Goal: Task Accomplishment & Management: Use online tool/utility

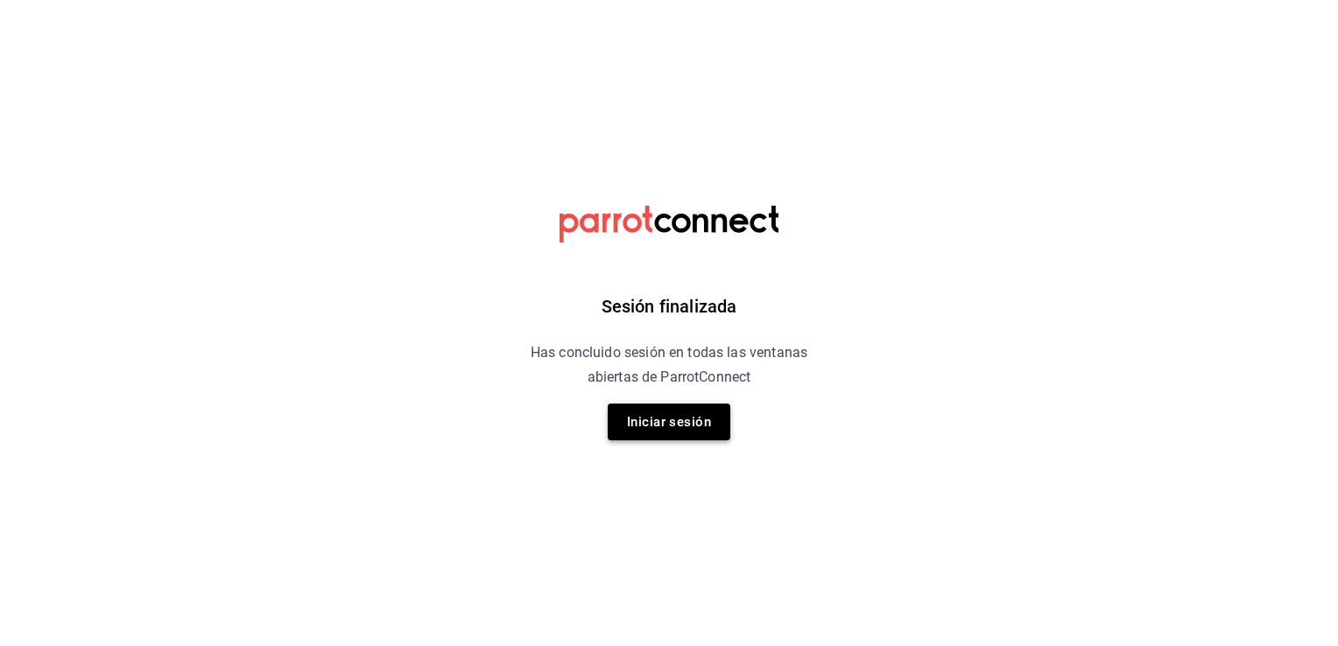
click at [673, 430] on button "Iniciar sesión" at bounding box center [669, 422] width 123 height 37
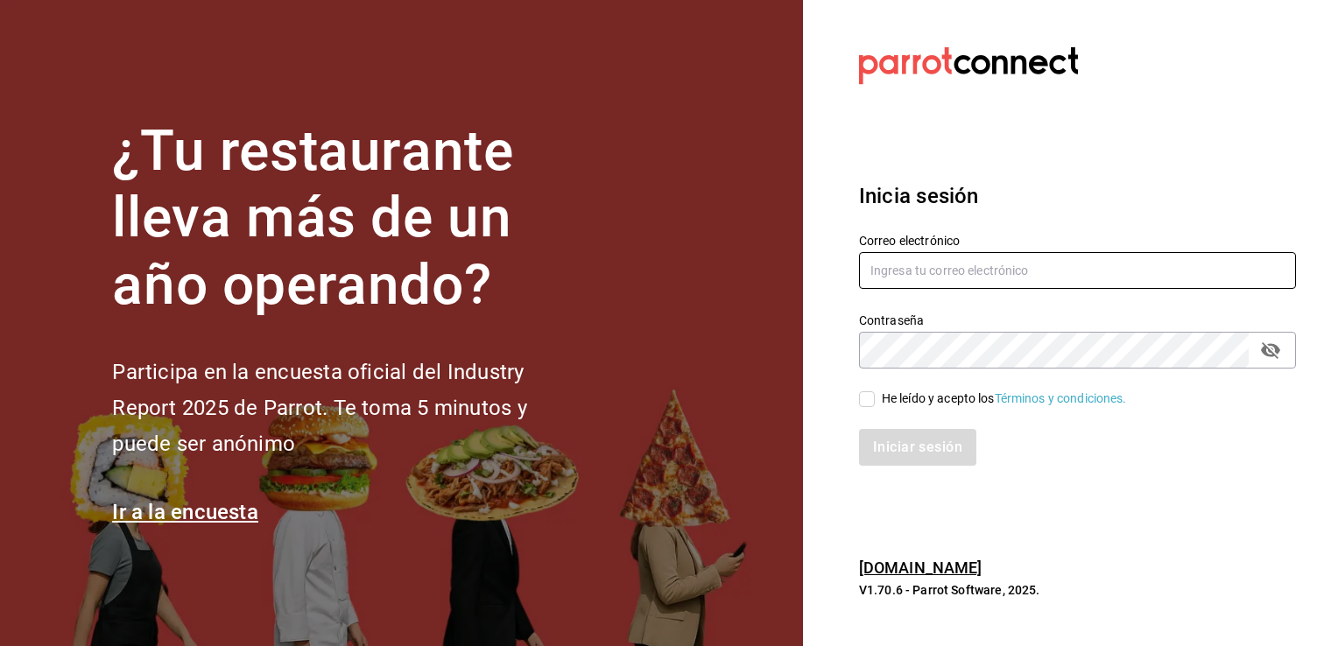
click at [986, 264] on input "text" at bounding box center [1077, 270] width 437 height 37
type input "sergio.cardenas@grupocosteno.com"
drag, startPoint x: 870, startPoint y: 403, endPoint x: 872, endPoint y: 418, distance: 15.0
click at [870, 403] on input "He leído y acepto los Términos y condiciones." at bounding box center [867, 399] width 16 height 16
checkbox input "true"
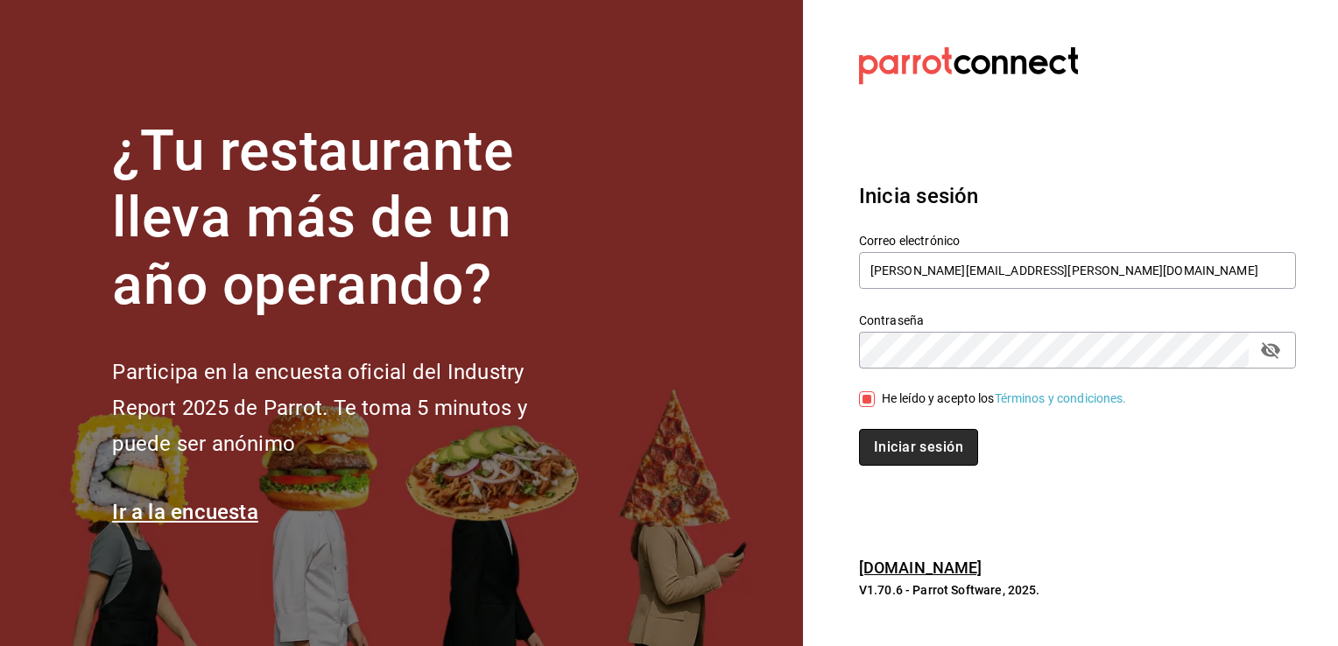
click at [881, 447] on button "Iniciar sesión" at bounding box center [918, 447] width 119 height 37
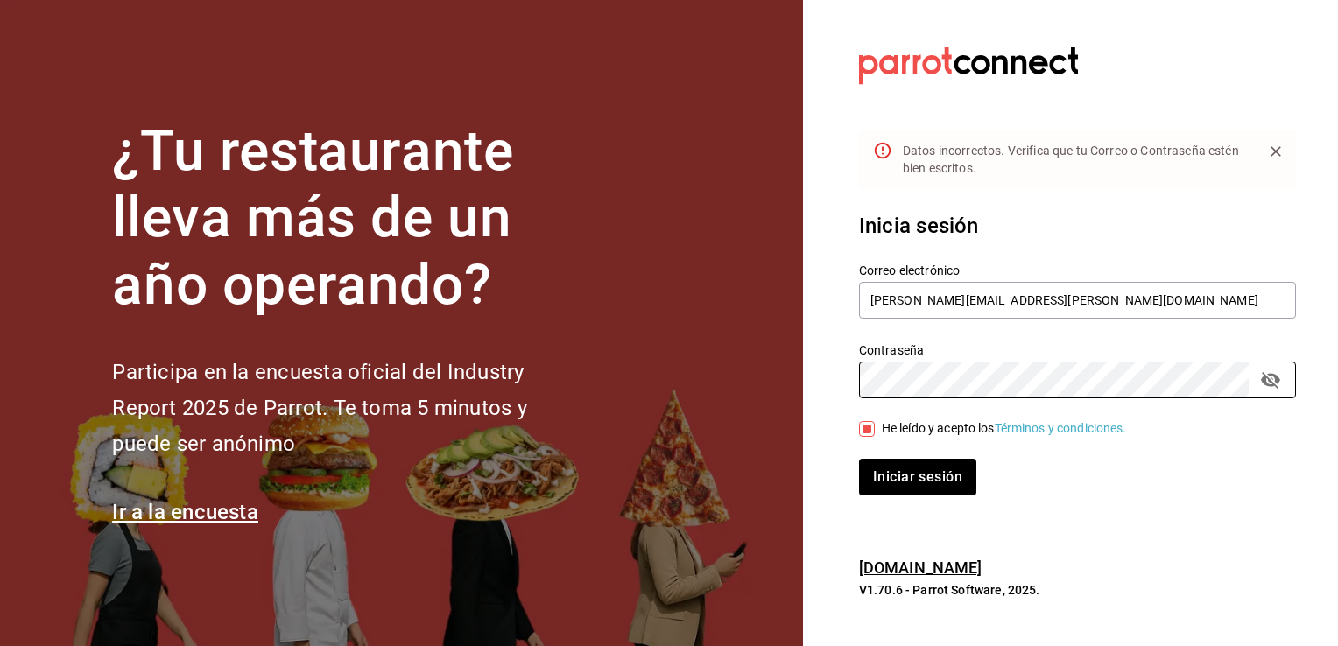
click at [641, 390] on div "¿Tu restaurante lleva más de un año operando? Participa en la encuesta oficial …" at bounding box center [669, 323] width 1338 height 646
click at [902, 473] on button "Iniciar sesión" at bounding box center [918, 477] width 119 height 37
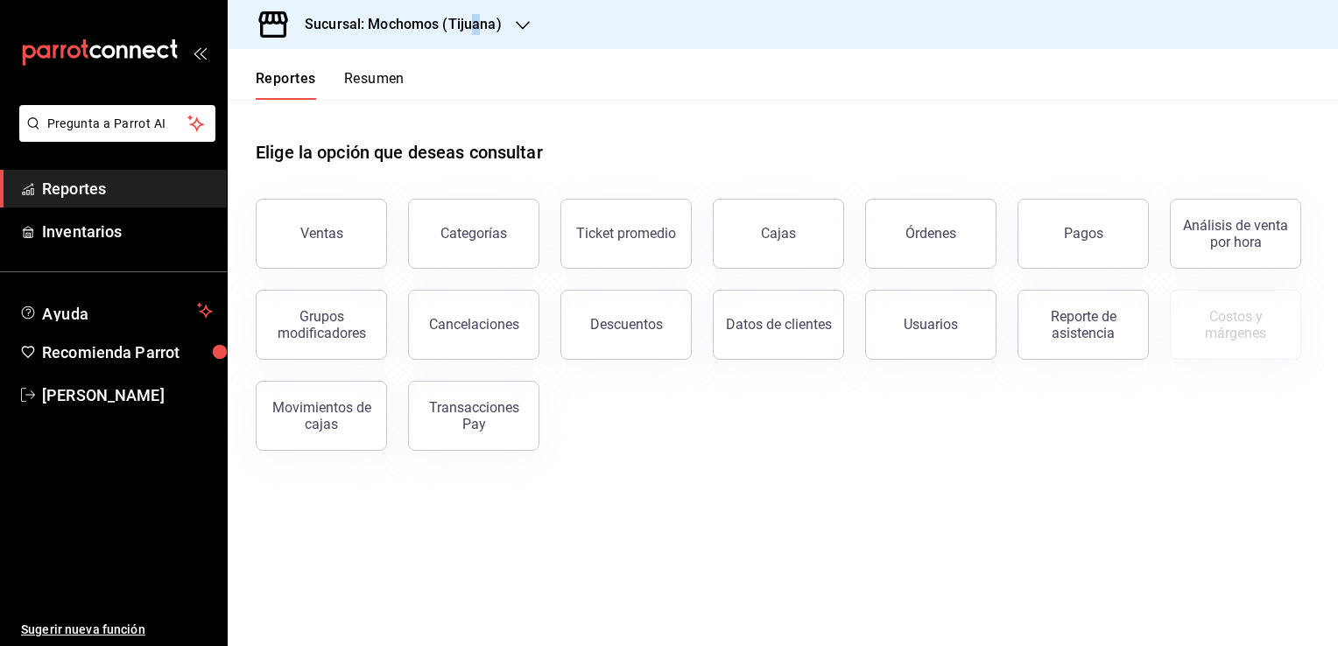
click at [477, 26] on h3 "Sucursal: Mochomos (Tijuana)" at bounding box center [396, 24] width 211 height 21
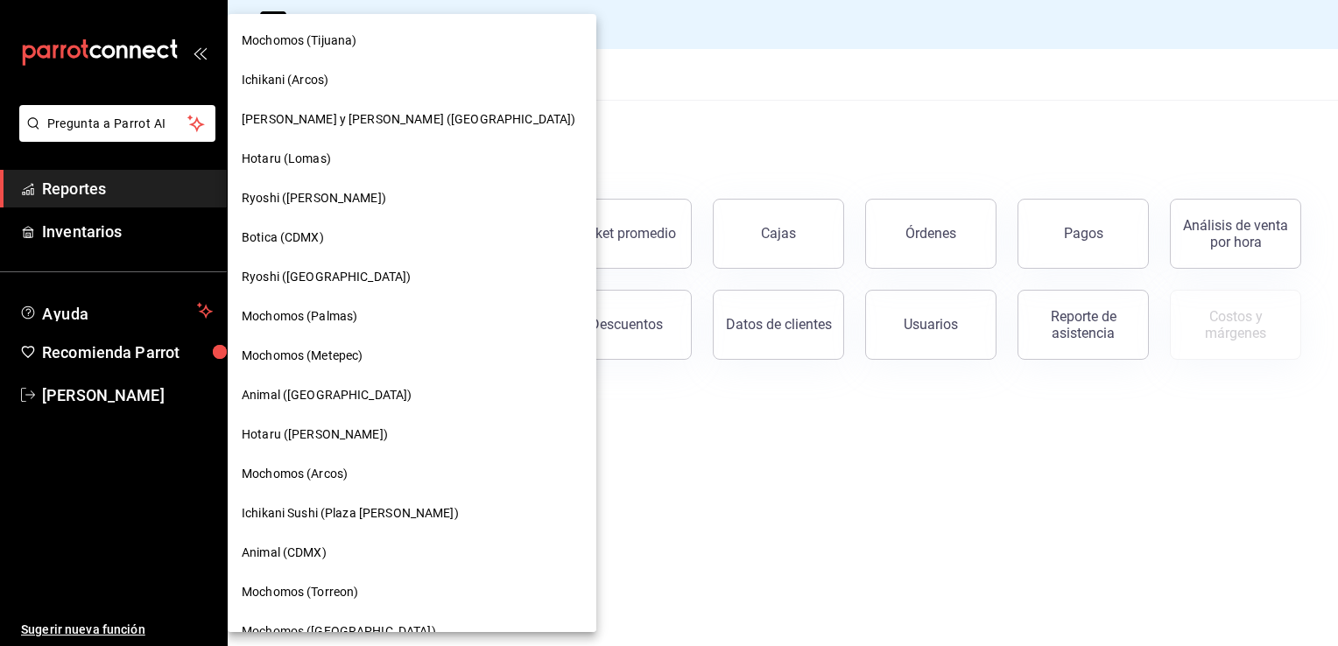
drag, startPoint x: 477, startPoint y: 26, endPoint x: 462, endPoint y: 10, distance: 22.3
click at [462, 10] on div at bounding box center [669, 323] width 1338 height 646
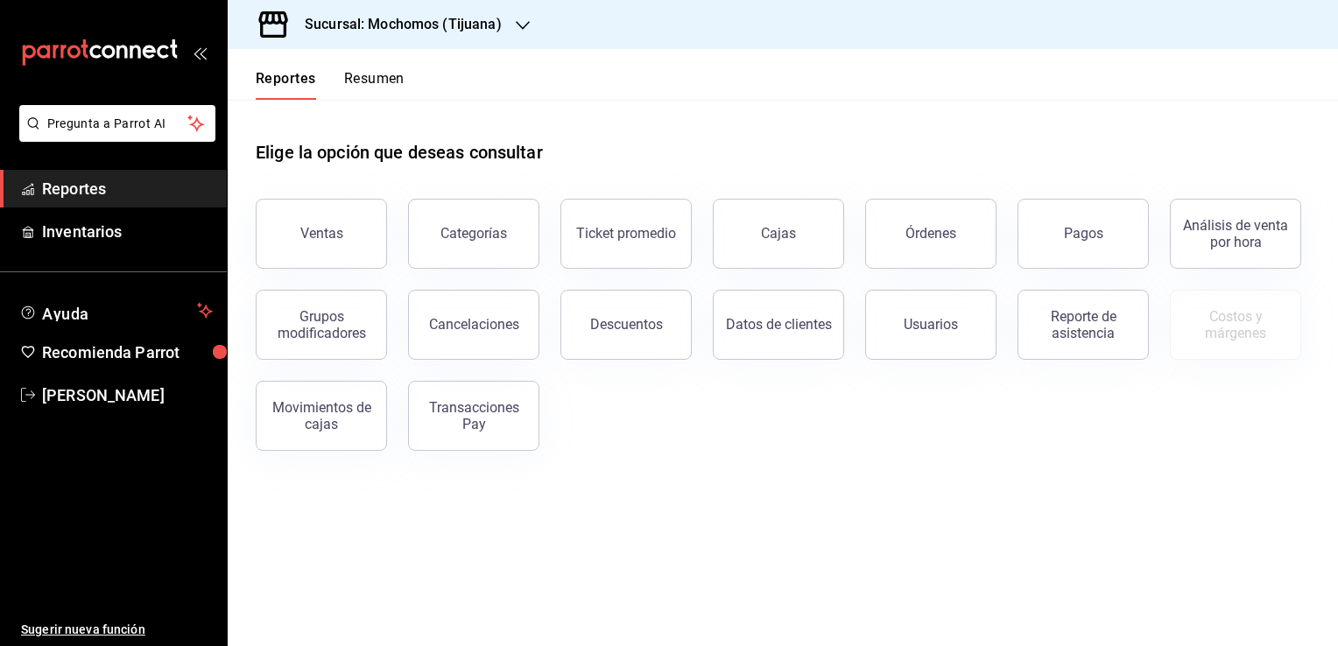
click at [492, 32] on h3 "Sucursal: Mochomos (Tijuana)" at bounding box center [396, 24] width 211 height 21
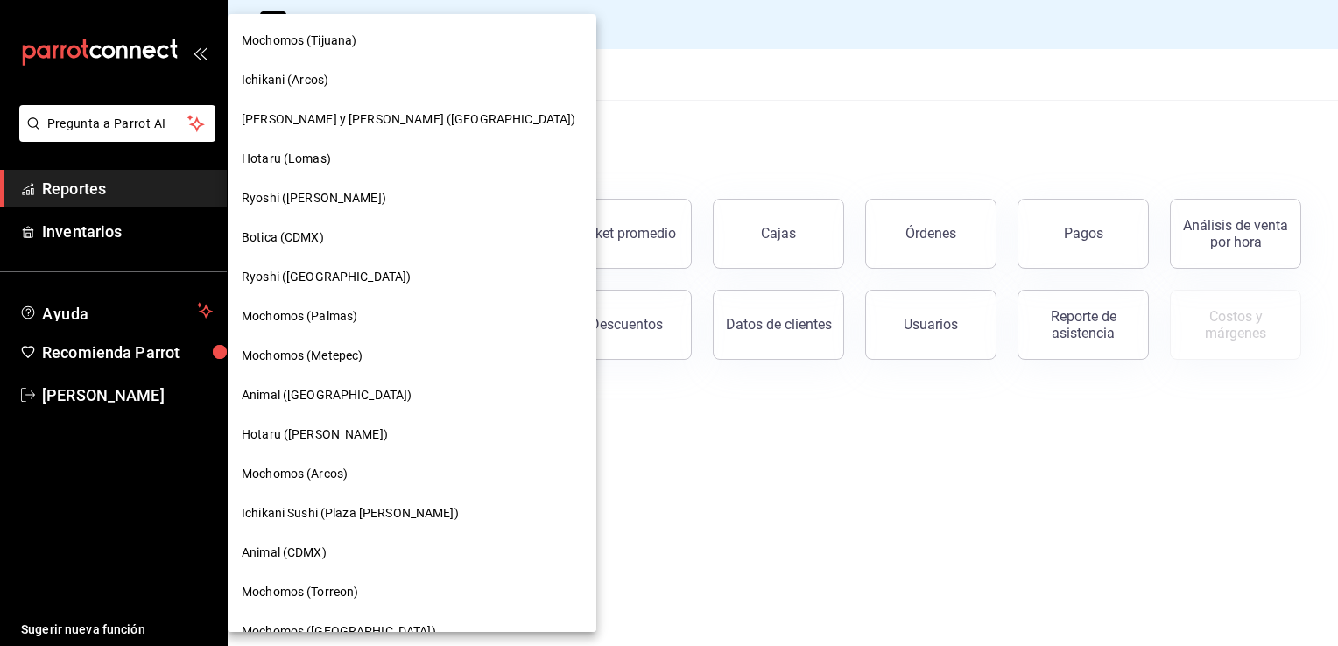
click at [329, 198] on span "Ryoshi ([PERSON_NAME])" at bounding box center [314, 198] width 144 height 18
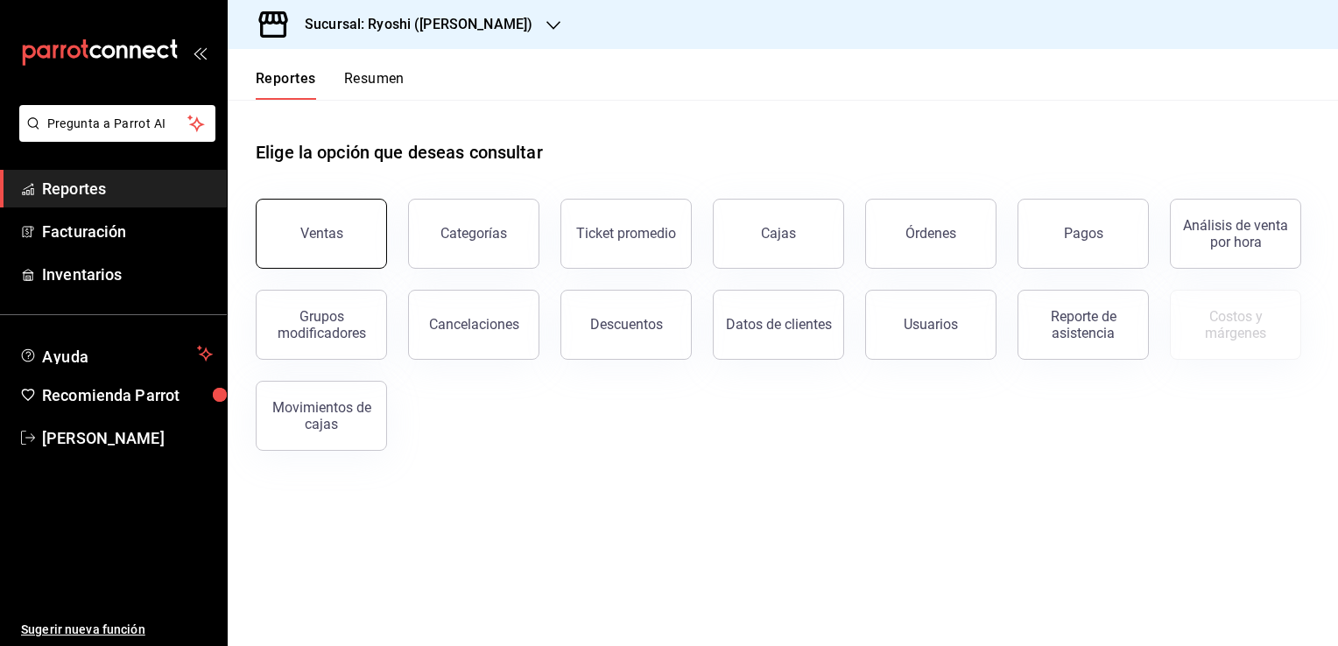
click at [360, 246] on button "Ventas" at bounding box center [321, 234] width 131 height 70
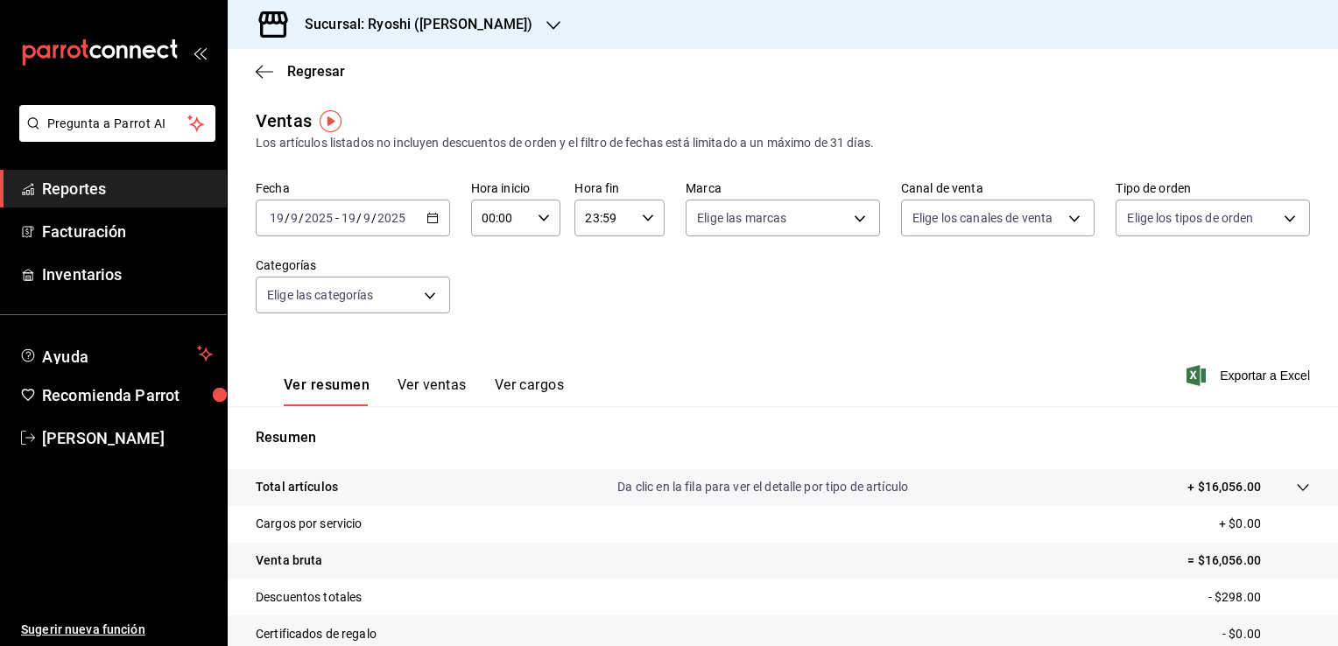
click at [433, 226] on div "[DATE] [DATE] - [DATE] [DATE]" at bounding box center [353, 218] width 194 height 37
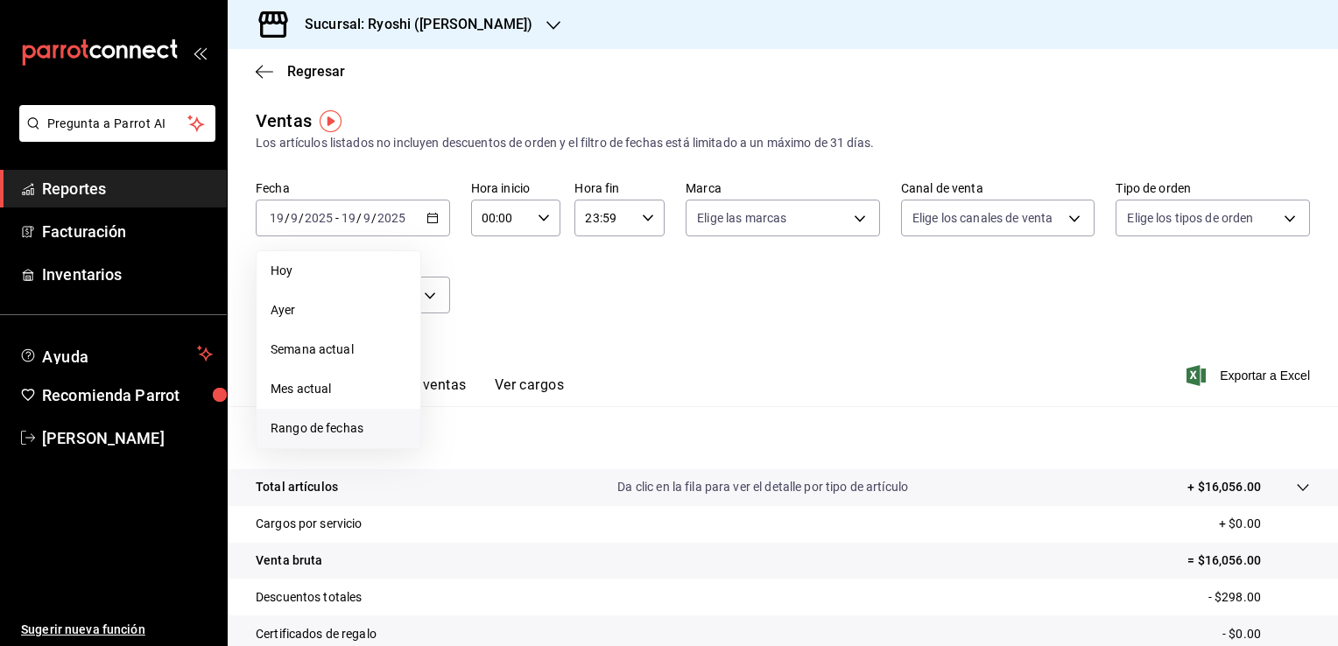
click at [342, 415] on li "Rango de fechas" at bounding box center [339, 428] width 164 height 39
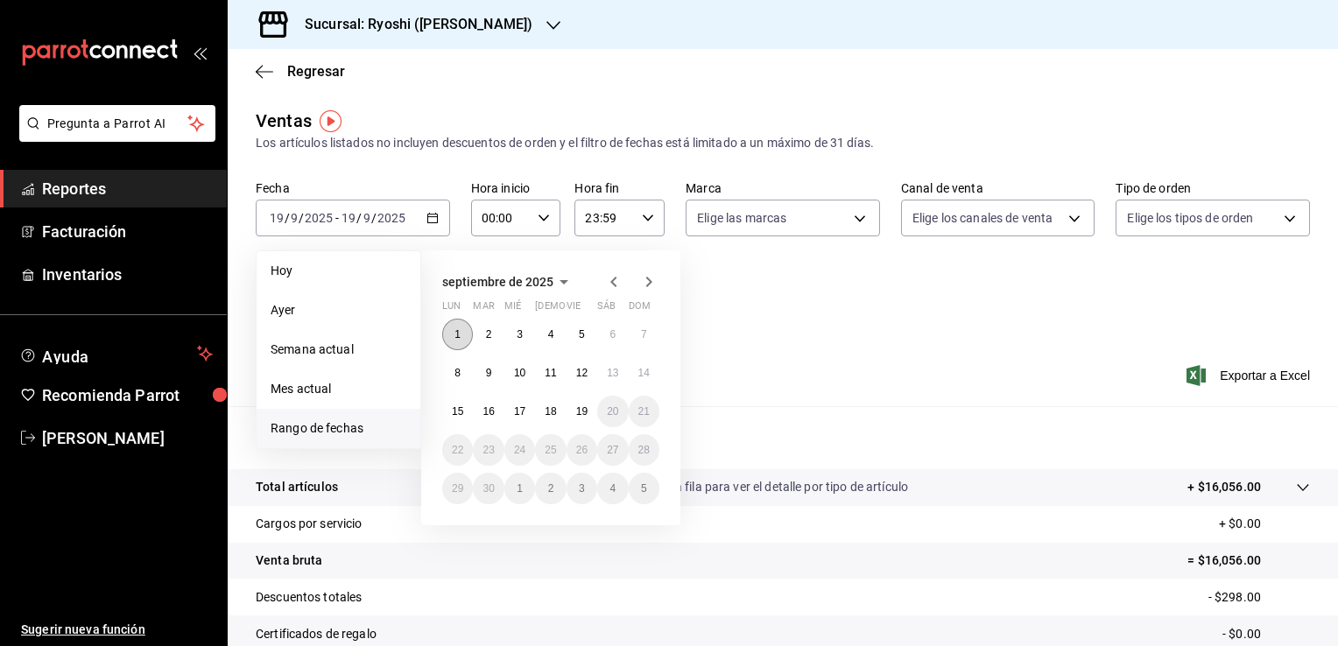
drag, startPoint x: 455, startPoint y: 335, endPoint x: 483, endPoint y: 371, distance: 46.2
click at [456, 335] on abbr "1" at bounding box center [458, 334] width 6 height 12
click at [571, 408] on button "19" at bounding box center [582, 412] width 31 height 32
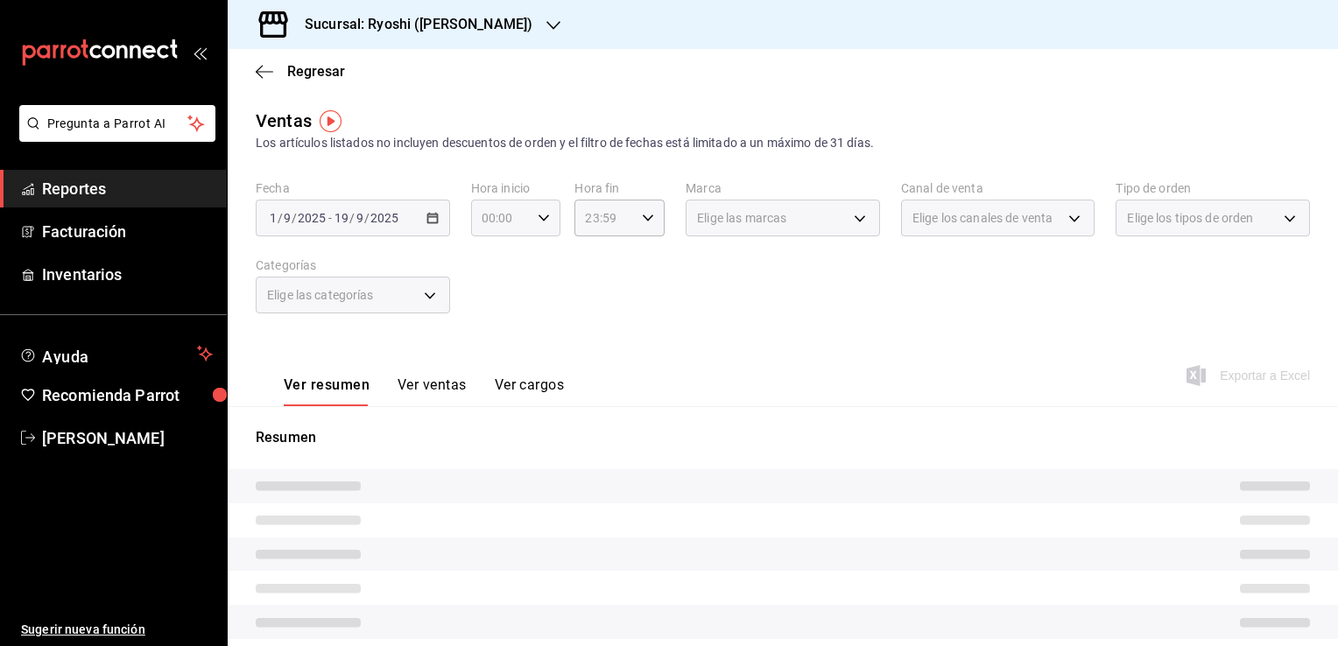
click at [529, 218] on div "00:00 Hora inicio" at bounding box center [516, 218] width 90 height 37
click at [497, 305] on span "05" at bounding box center [491, 298] width 17 height 14
type input "05:00"
drag, startPoint x: 532, startPoint y: 262, endPoint x: 553, endPoint y: 265, distance: 22.2
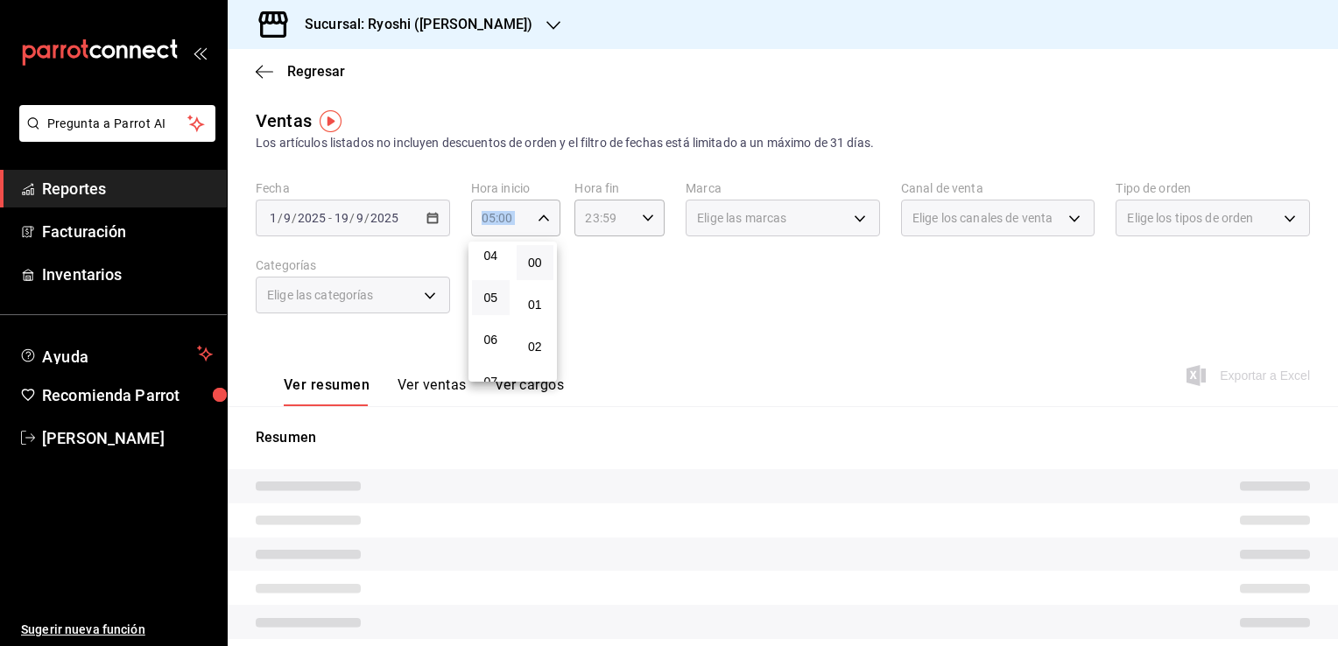
click at [531, 262] on span "00" at bounding box center [535, 263] width 17 height 14
click at [649, 278] on div at bounding box center [669, 323] width 1338 height 646
click at [634, 226] on div "23:59 Hora fin" at bounding box center [619, 218] width 90 height 37
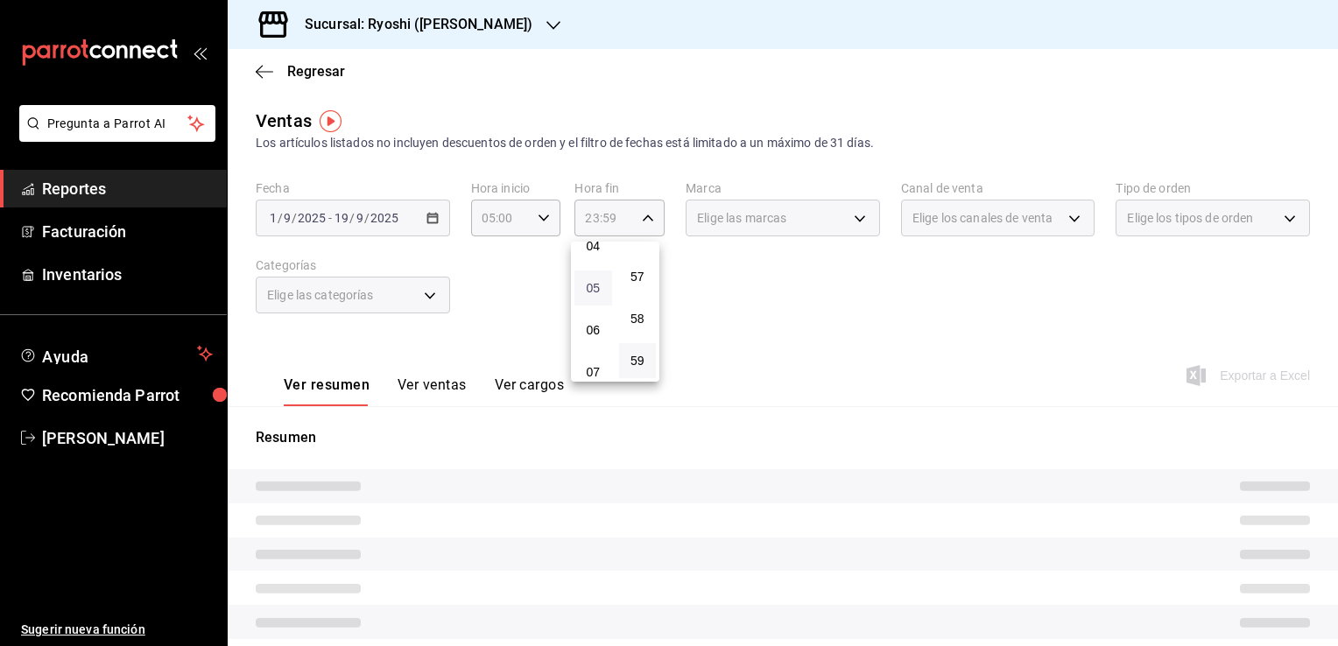
scroll to position [97, 0]
click at [592, 335] on span "04" at bounding box center [593, 334] width 17 height 14
type input "04:59"
click at [708, 335] on div at bounding box center [669, 323] width 1338 height 646
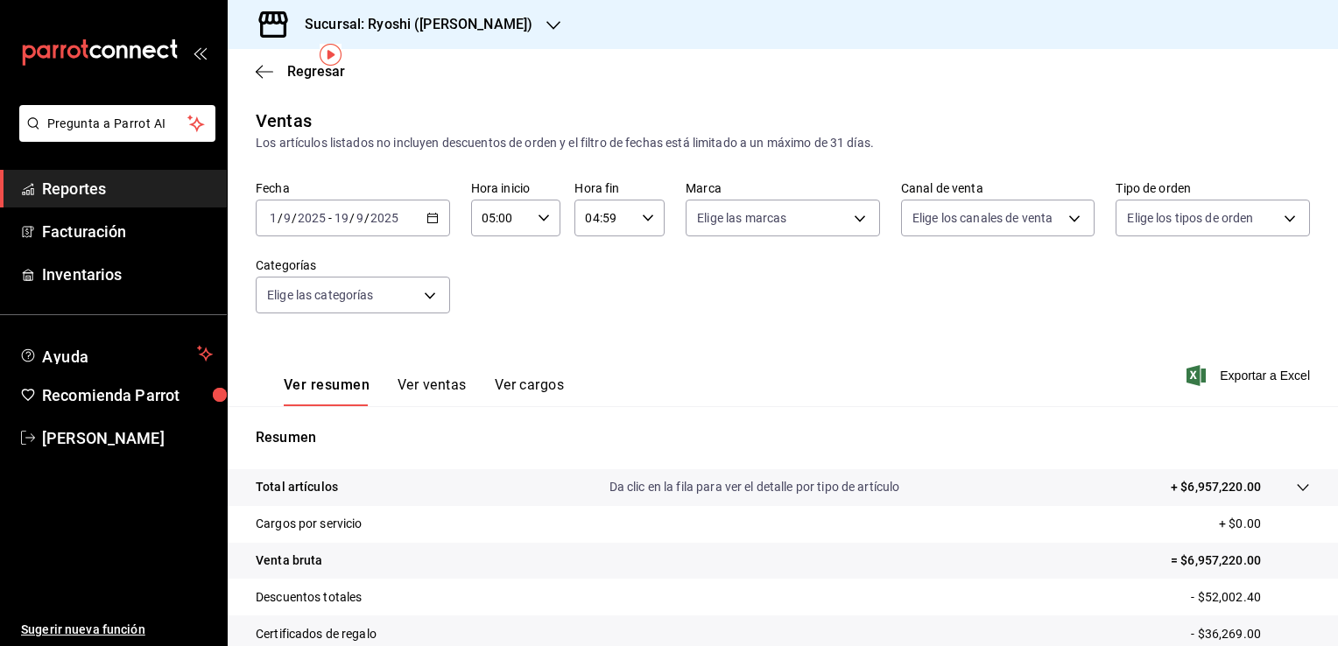
scroll to position [193, 0]
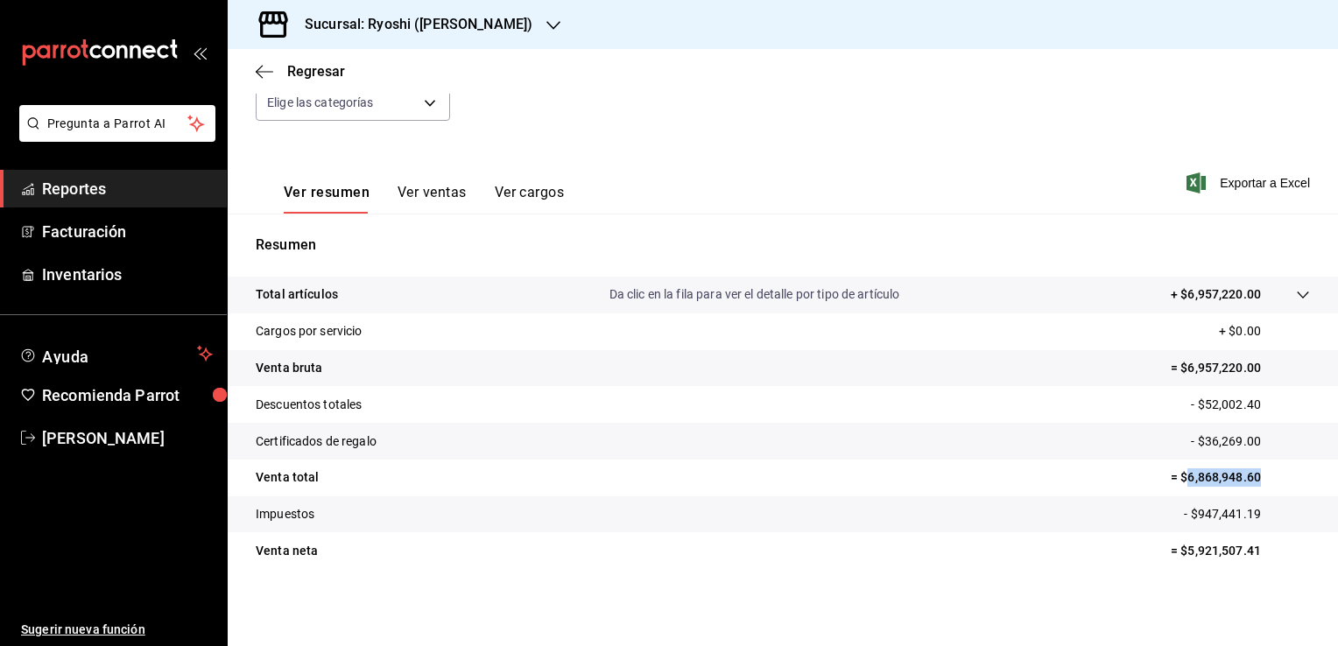
drag, startPoint x: 1173, startPoint y: 478, endPoint x: 1257, endPoint y: 488, distance: 84.6
click at [1257, 488] on tr "Venta total = $6,868,948.60" at bounding box center [783, 478] width 1110 height 37
copy p "6,868,948.60"
click at [260, 70] on icon "button" at bounding box center [265, 72] width 18 height 16
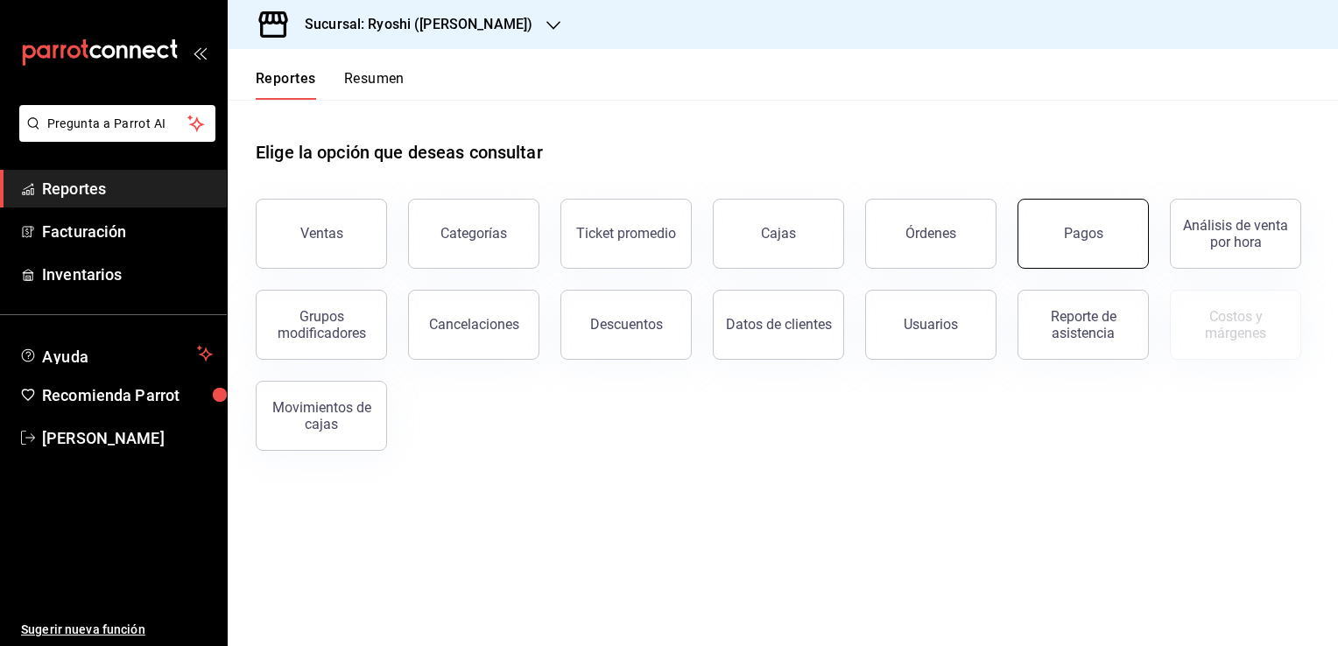
click at [1044, 247] on button "Pagos" at bounding box center [1083, 234] width 131 height 70
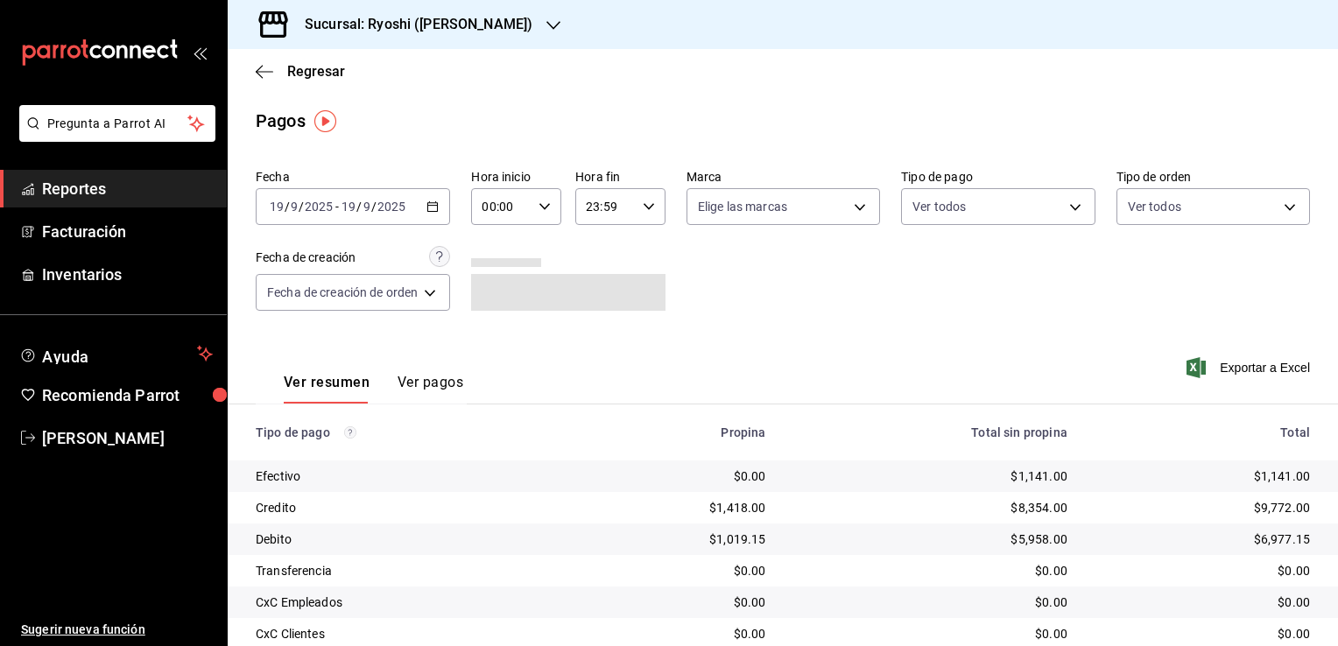
click at [425, 209] on div "[DATE] [DATE] - [DATE] [DATE]" at bounding box center [353, 206] width 194 height 37
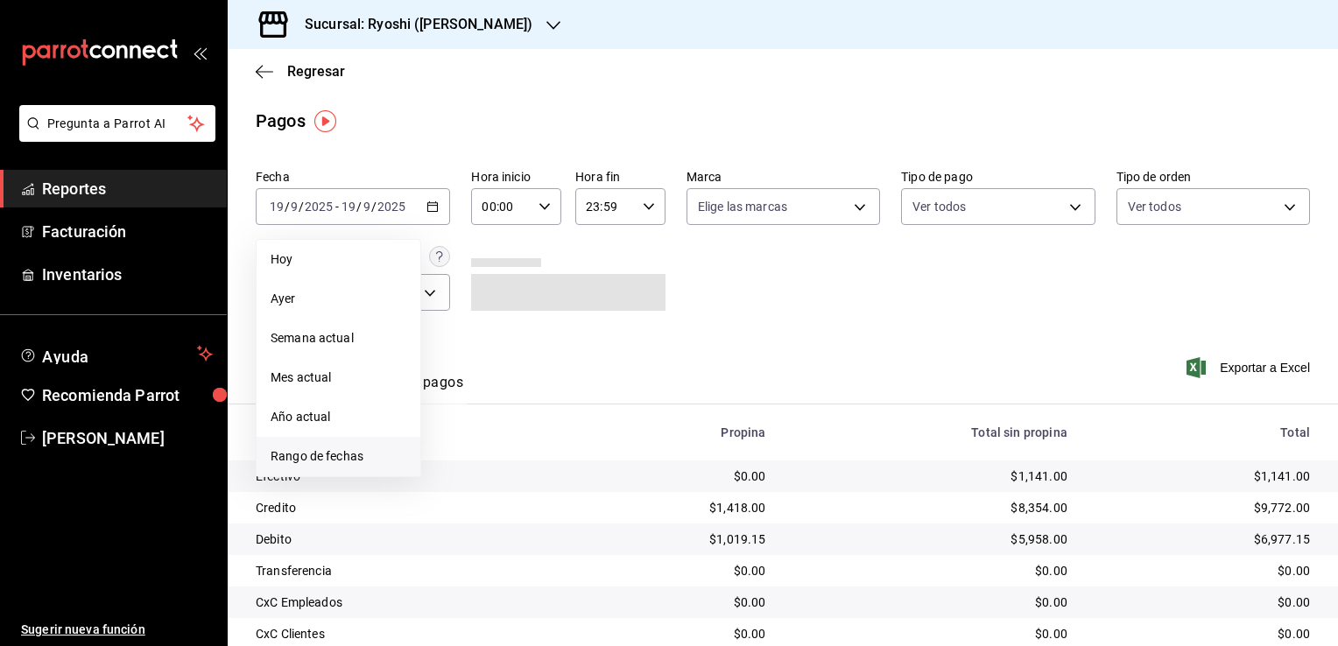
click at [319, 472] on li "Rango de fechas" at bounding box center [339, 456] width 164 height 39
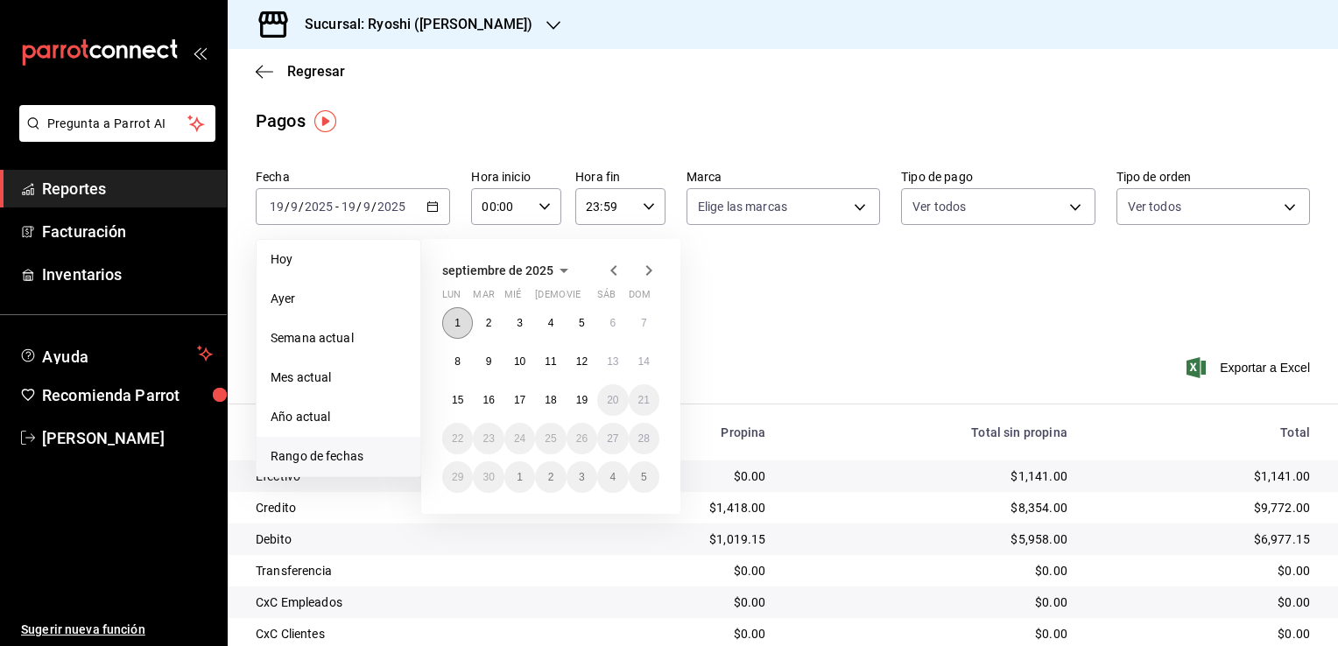
drag, startPoint x: 457, startPoint y: 324, endPoint x: 459, endPoint y: 356, distance: 32.4
click at [459, 324] on abbr "1" at bounding box center [458, 323] width 6 height 12
click at [574, 403] on button "19" at bounding box center [582, 400] width 31 height 32
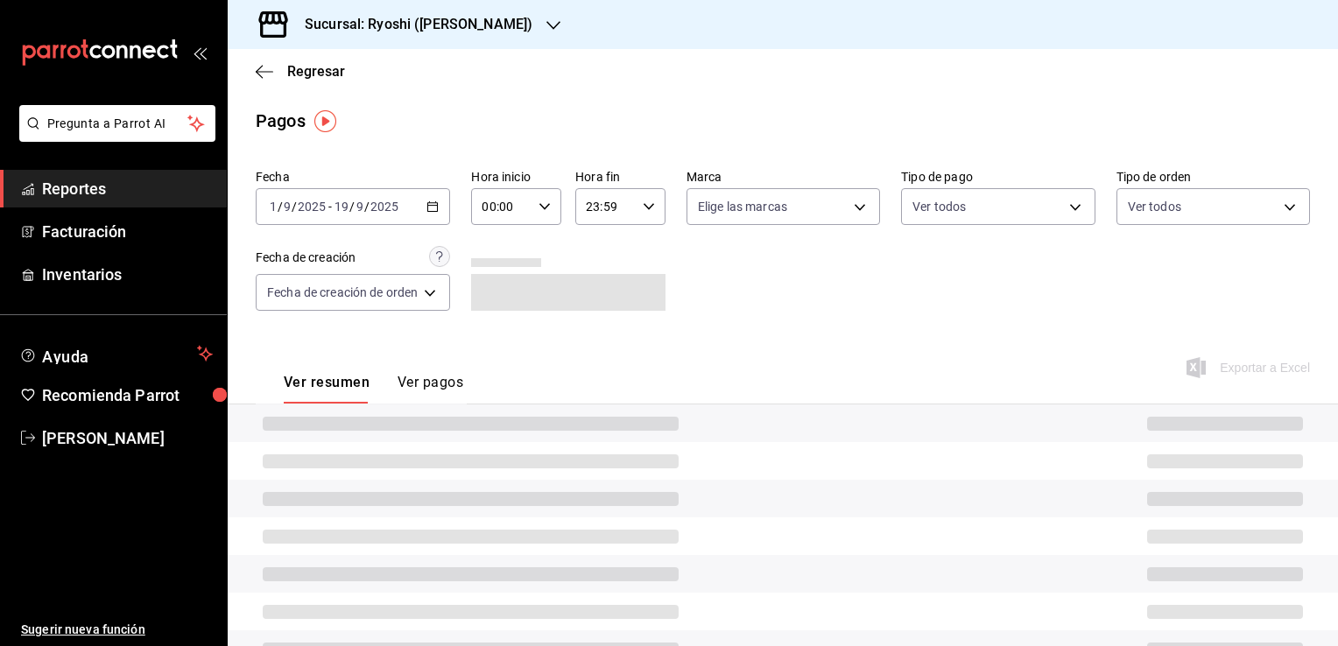
click at [540, 221] on div "00:00 Hora inicio" at bounding box center [516, 206] width 90 height 37
click at [497, 304] on button "05" at bounding box center [495, 286] width 38 height 35
type input "05:00"
click at [639, 278] on div at bounding box center [669, 323] width 1338 height 646
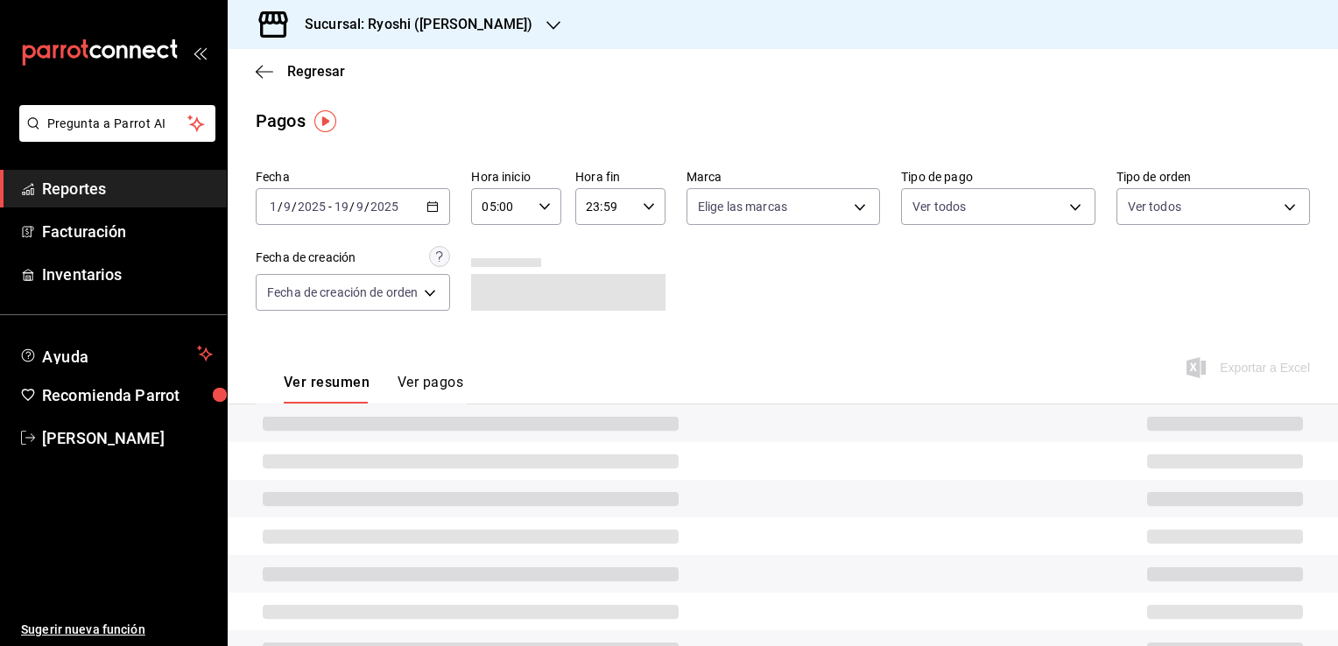
click at [652, 214] on div "23:59 Hora fin" at bounding box center [620, 206] width 90 height 37
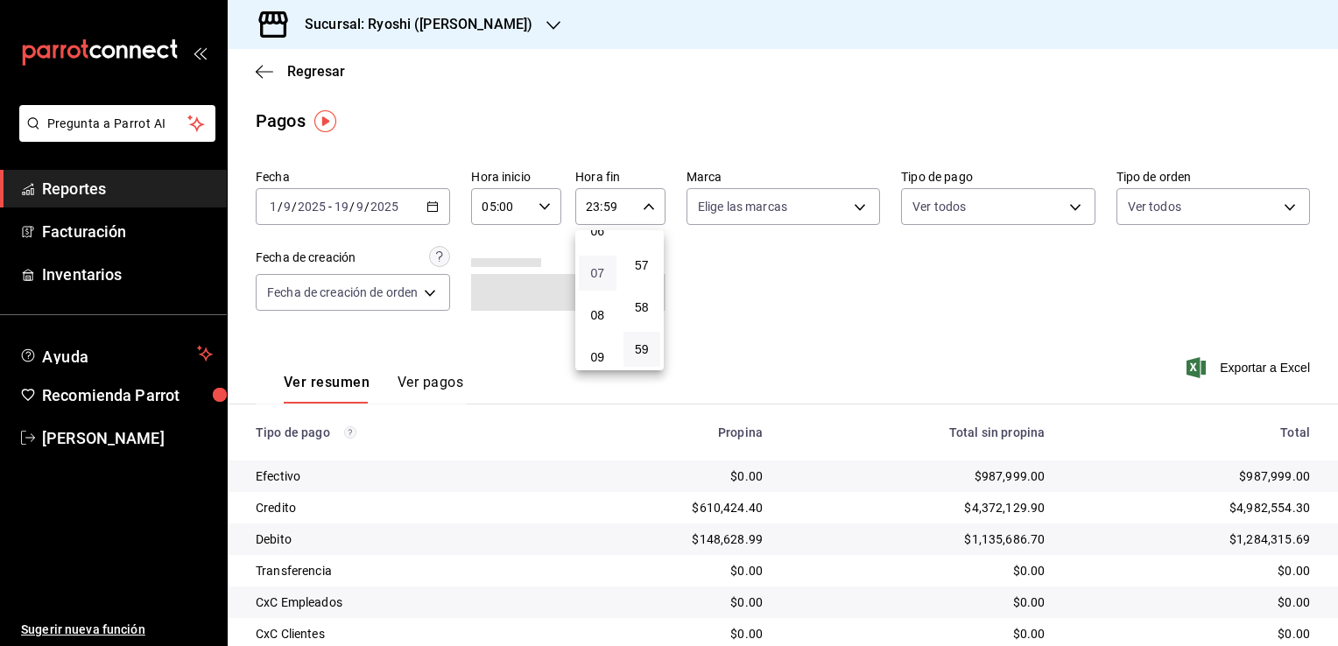
scroll to position [185, 0]
click at [587, 240] on button "04" at bounding box center [598, 234] width 38 height 35
type input "04:59"
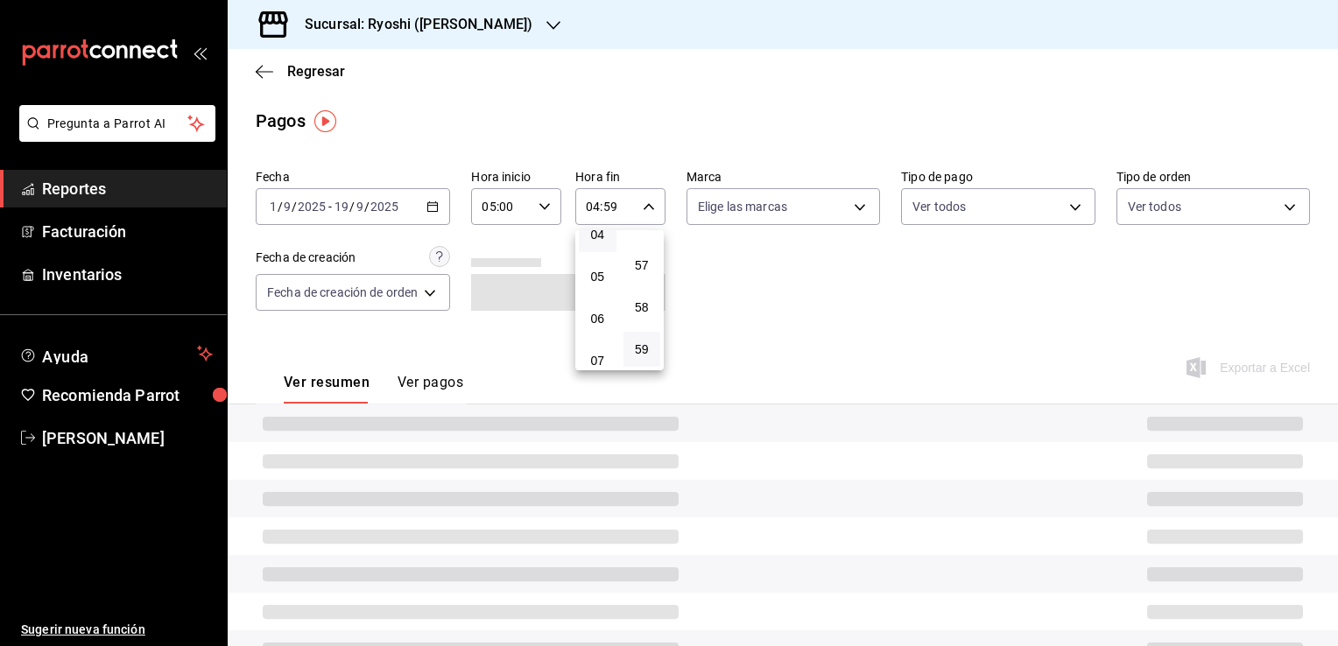
click at [745, 263] on div at bounding box center [669, 323] width 1338 height 646
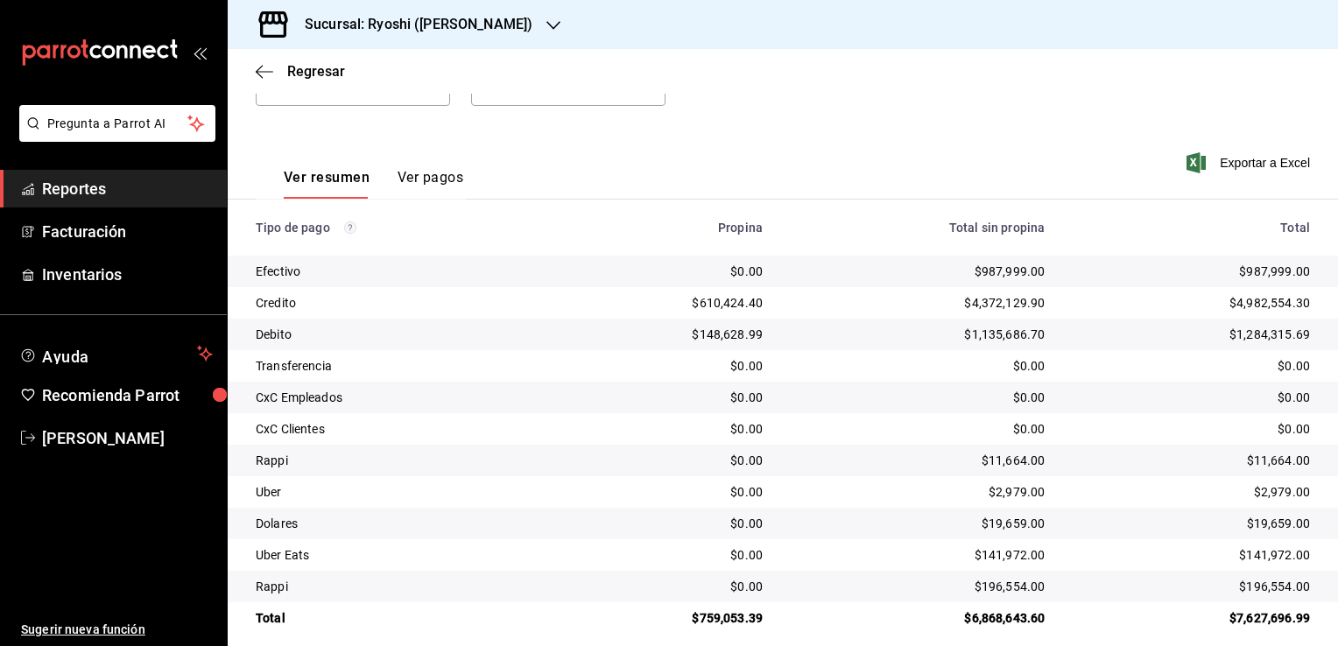
scroll to position [221, 0]
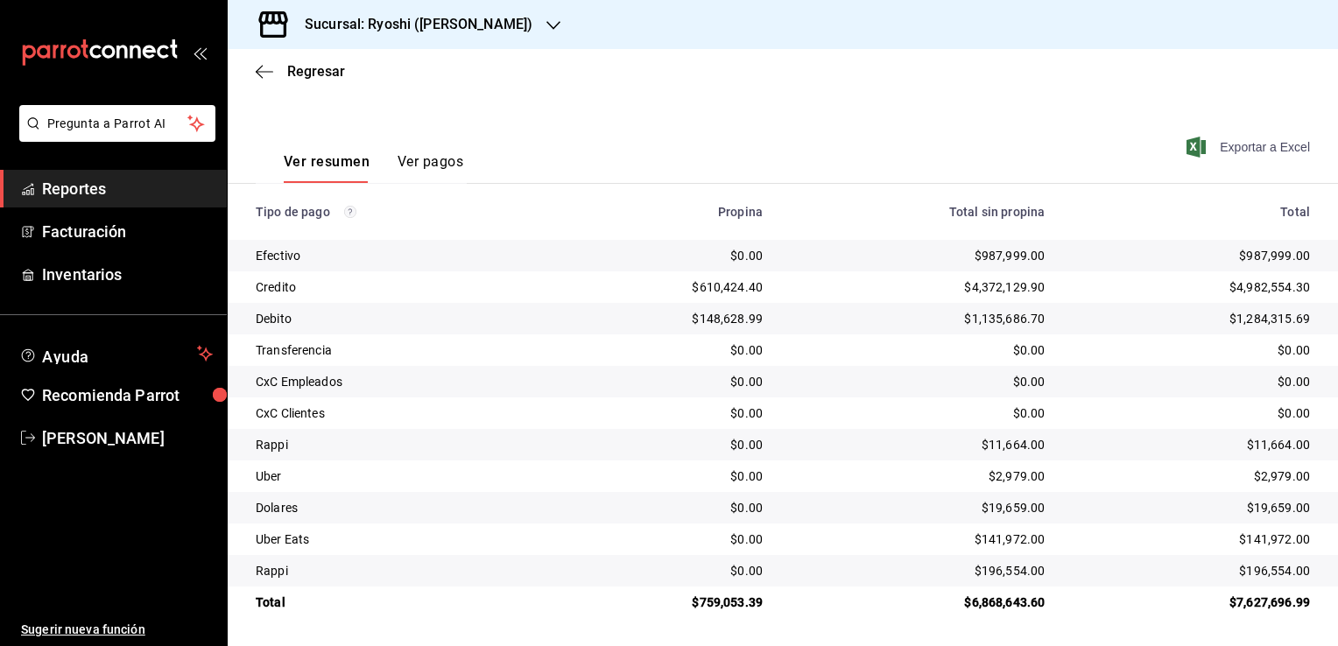
click at [1216, 149] on span "Exportar a Excel" at bounding box center [1250, 147] width 120 height 21
